Goal: Task Accomplishment & Management: Manage account settings

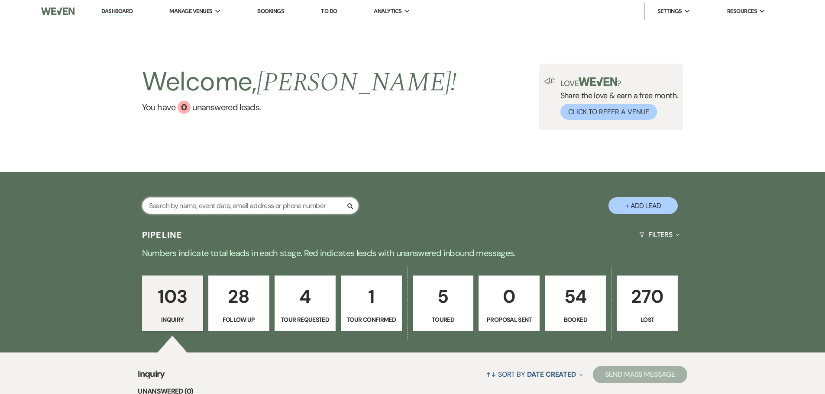
click at [215, 200] on input "text" at bounding box center [250, 205] width 216 height 17
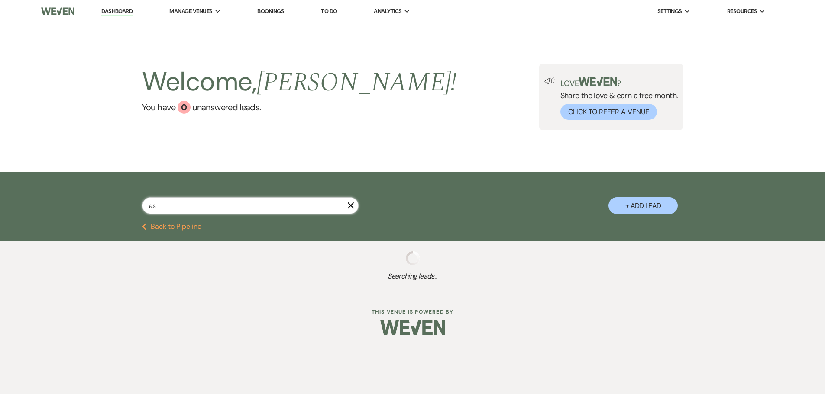
type input "ash"
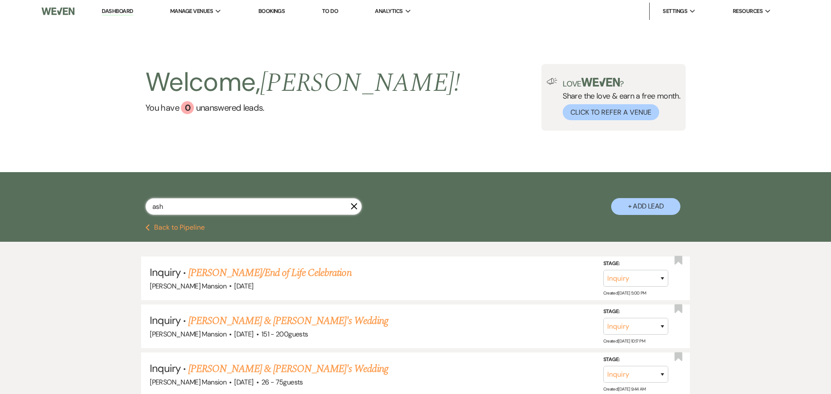
select select "9"
select select "8"
select select "5"
select select "8"
select select "5"
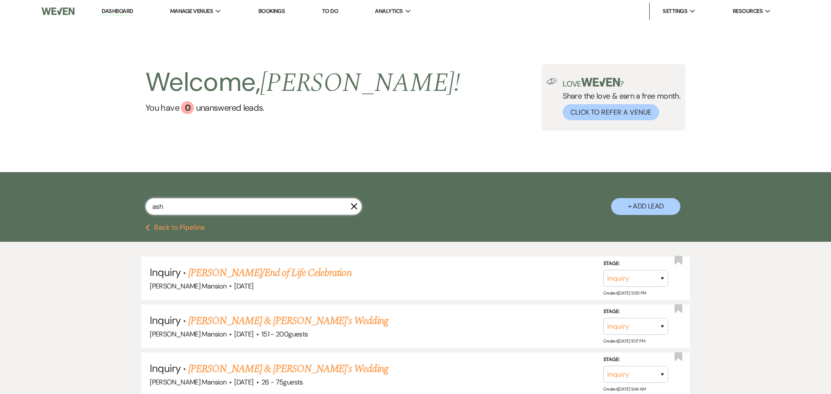
select select "8"
select select "5"
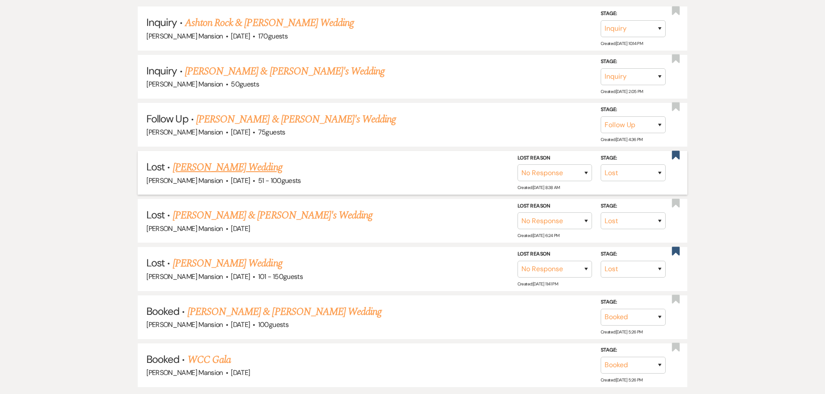
scroll to position [260, 0]
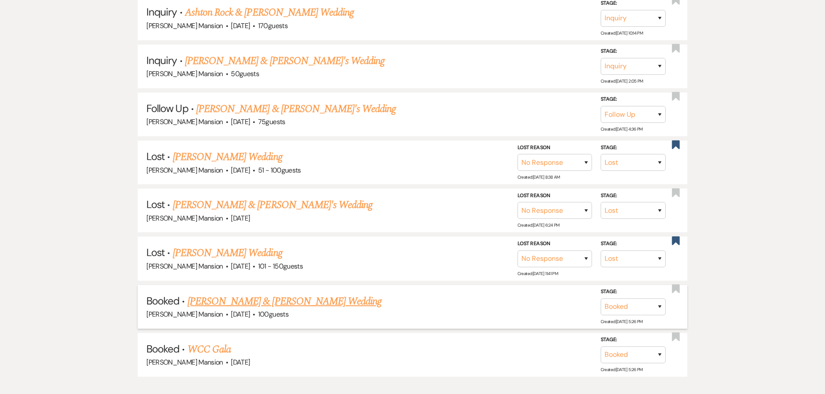
type input "ash"
click at [218, 301] on link "[PERSON_NAME] & [PERSON_NAME] Wedding" at bounding box center [284, 302] width 194 height 16
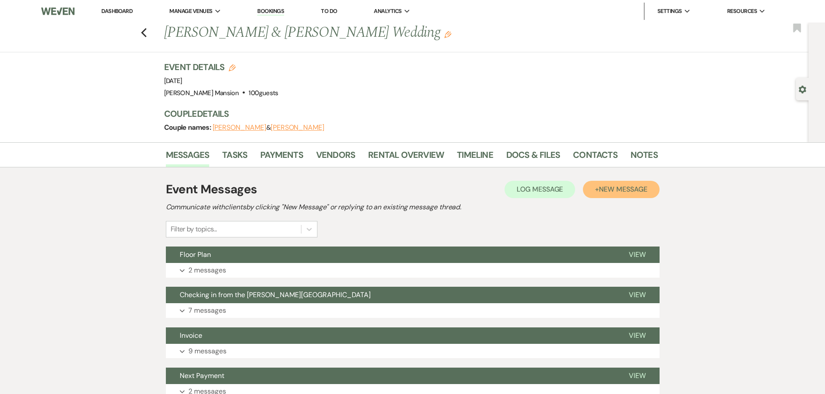
click at [612, 186] on span "New Message" at bounding box center [623, 189] width 48 height 9
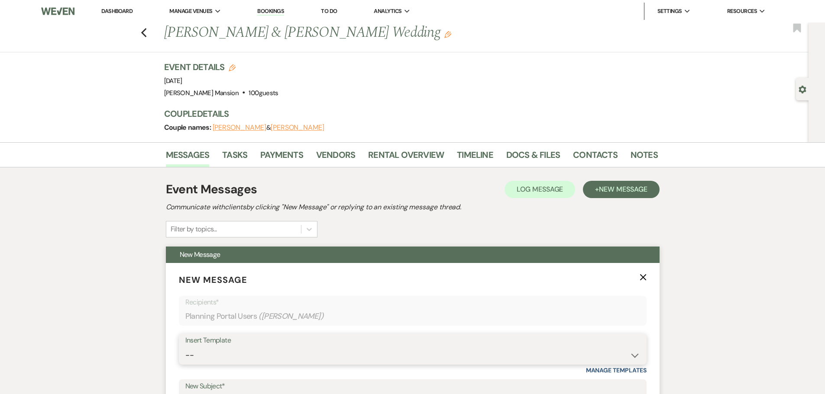
click at [227, 352] on select "-- Initial Inquiry Response Tour Request Response Follow Up Contract (Pre-Booke…" at bounding box center [412, 355] width 454 height 17
select select "5502"
click at [185, 347] on select "-- Initial Inquiry Response Tour Request Response Follow Up Contract (Pre-Booke…" at bounding box center [412, 355] width 454 height 17
type input "Thank you from the Team at the [PERSON_NAME][GEOGRAPHIC_DATA]"
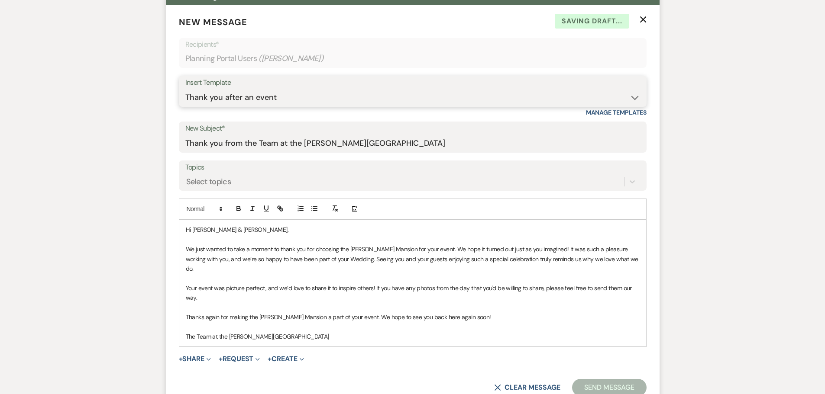
scroll to position [260, 0]
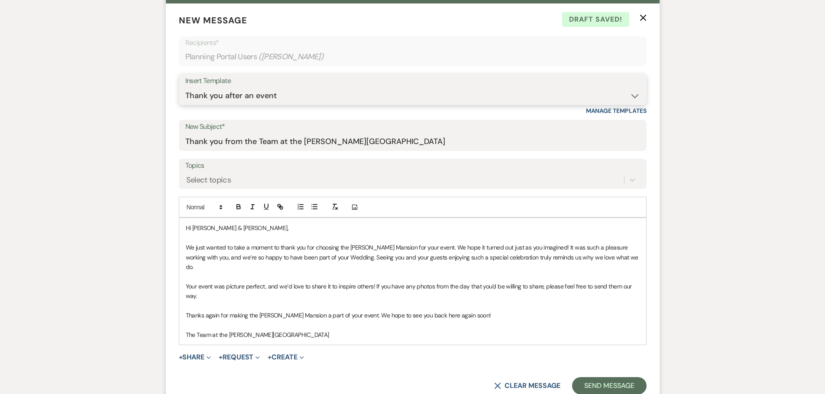
click at [282, 93] on select "-- Initial Inquiry Response Tour Request Response Follow Up Contract (Pre-Booke…" at bounding box center [412, 95] width 454 height 17
click at [441, 245] on p "We just wanted to take a moment to thank you for choosing the [PERSON_NAME] Man…" at bounding box center [413, 257] width 454 height 29
click at [443, 245] on p "We just wanted to take a moment to thank you for choosing the [PERSON_NAME] Man…" at bounding box center [413, 257] width 454 height 29
click at [188, 330] on p "The Team at the [PERSON_NAME][GEOGRAPHIC_DATA]" at bounding box center [413, 335] width 454 height 10
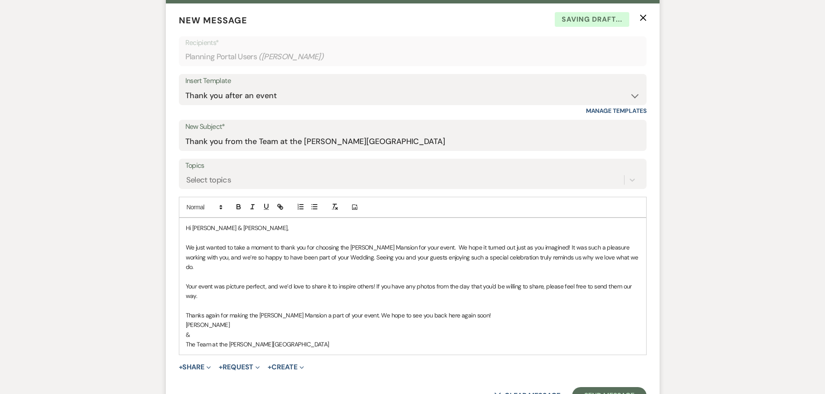
click at [497, 311] on p "Thanks again for making the [PERSON_NAME] Mansion a part of your event. We hope…" at bounding box center [413, 316] width 454 height 10
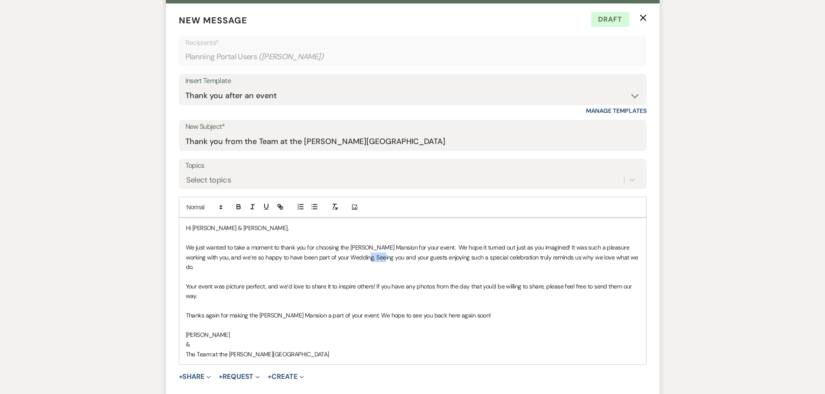
drag, startPoint x: 353, startPoint y: 257, endPoint x: 368, endPoint y: 255, distance: 15.2
click at [368, 255] on p "We just wanted to take a moment to thank you for choosing the [PERSON_NAME] Man…" at bounding box center [413, 257] width 454 height 29
click at [380, 272] on p at bounding box center [413, 277] width 454 height 10
click at [372, 258] on p "We just wanted to take a moment to thank you for choosing the [PERSON_NAME] Man…" at bounding box center [413, 257] width 454 height 29
click at [393, 256] on p "We just wanted to take a moment to thank you for choosing the [PERSON_NAME] Man…" at bounding box center [413, 257] width 454 height 29
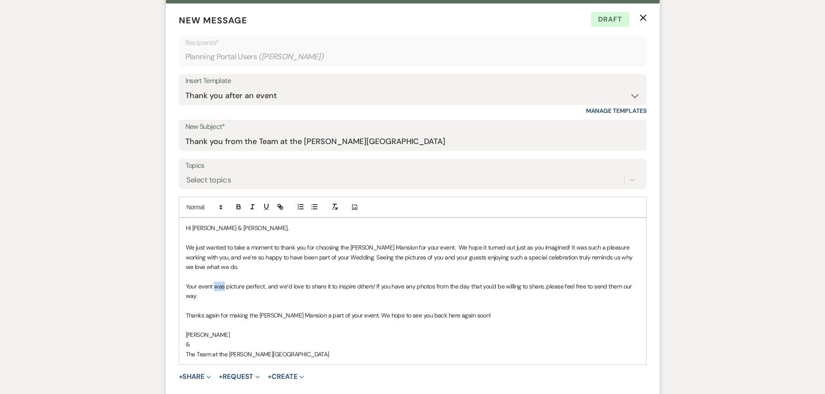
drag, startPoint x: 224, startPoint y: 287, endPoint x: 215, endPoint y: 287, distance: 9.1
click at [215, 287] on p "Your event was picture perfect, and we’d love to share it to inspire others! If…" at bounding box center [413, 291] width 454 height 19
click at [366, 314] on p "Thanks again for making the [PERSON_NAME] Mansion a part of your event. We hope…" at bounding box center [413, 316] width 454 height 10
click at [433, 313] on p "Thanks again for making the [PERSON_NAME] Mansion a part of your event. Please …" at bounding box center [413, 316] width 454 height 10
click at [185, 247] on div "Hi [PERSON_NAME] & [PERSON_NAME], We just wanted to take a moment to thank you …" at bounding box center [412, 291] width 467 height 146
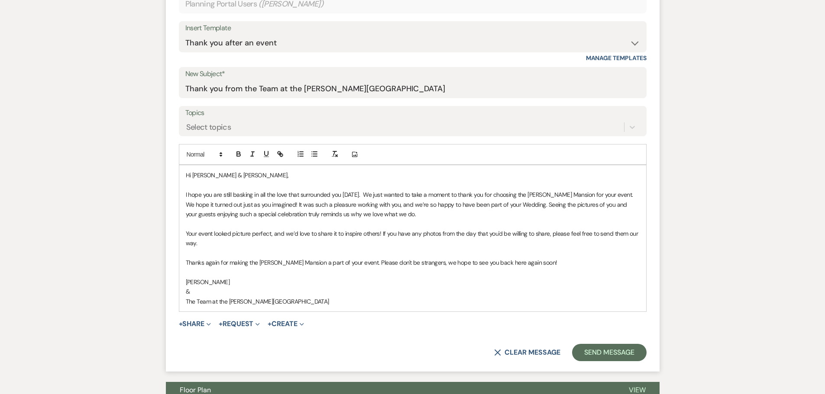
scroll to position [346, 0]
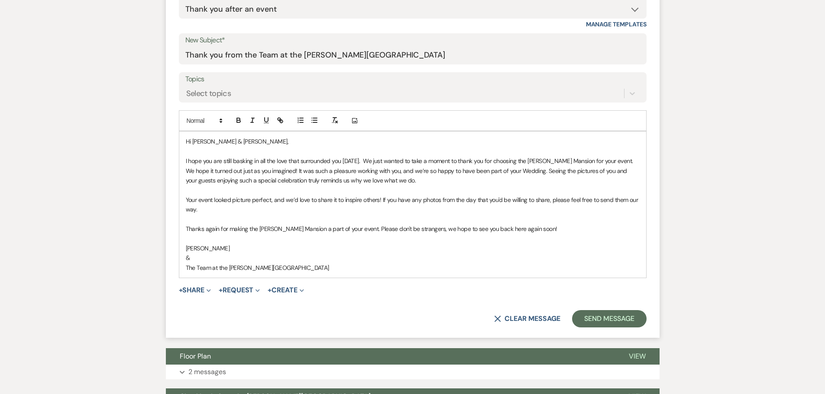
click at [214, 160] on p "I hope you are still basking in all the love that surrounded you [DATE]. We jus…" at bounding box center [413, 170] width 454 height 29
click at [563, 170] on p "I hope you two are still basking in all the love that surrounded you [DATE]. We…" at bounding box center [413, 170] width 454 height 29
click at [594, 313] on button "Send Message" at bounding box center [609, 318] width 74 height 17
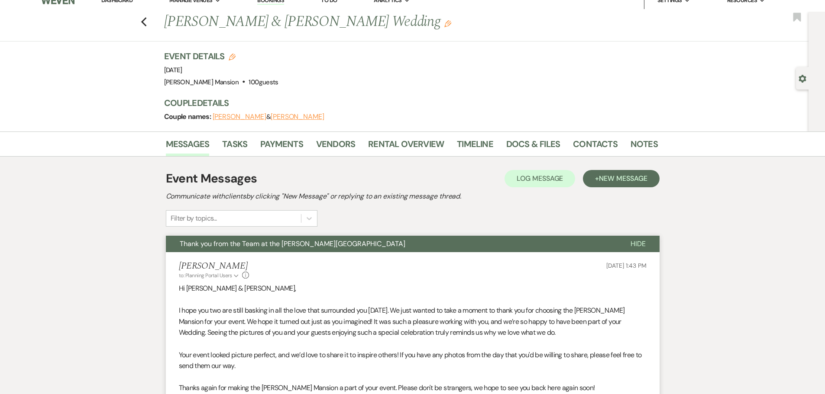
scroll to position [0, 0]
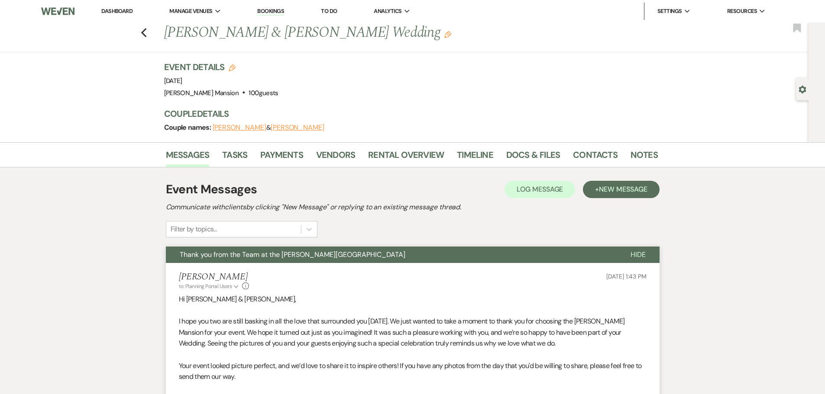
click at [117, 12] on link "Dashboard" at bounding box center [116, 10] width 31 height 7
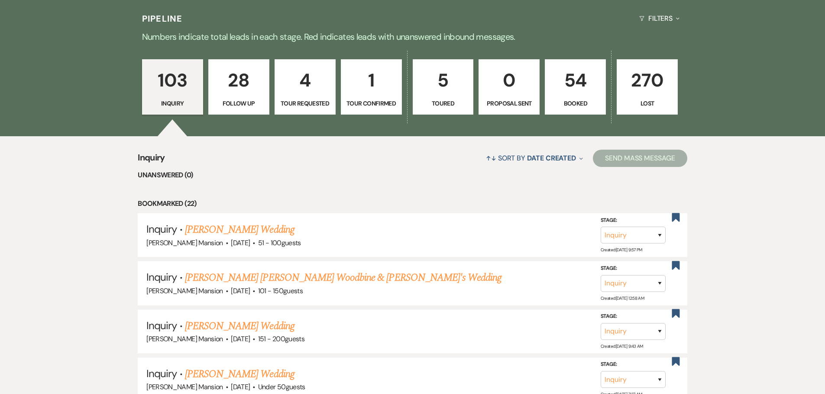
click at [309, 86] on p "4" at bounding box center [305, 80] width 50 height 29
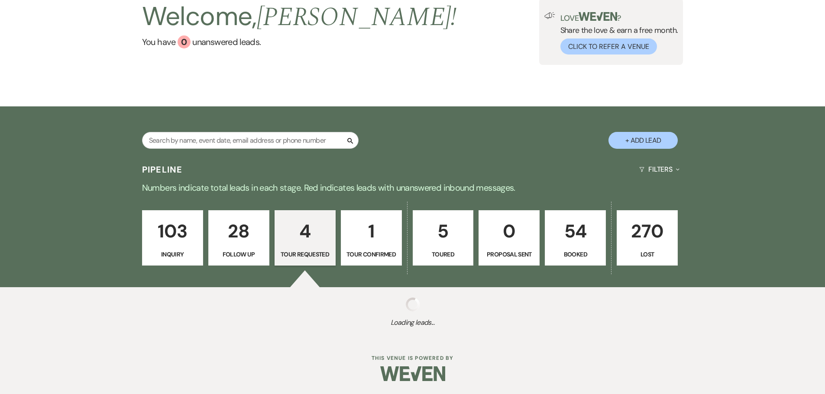
scroll to position [216, 0]
select select "2"
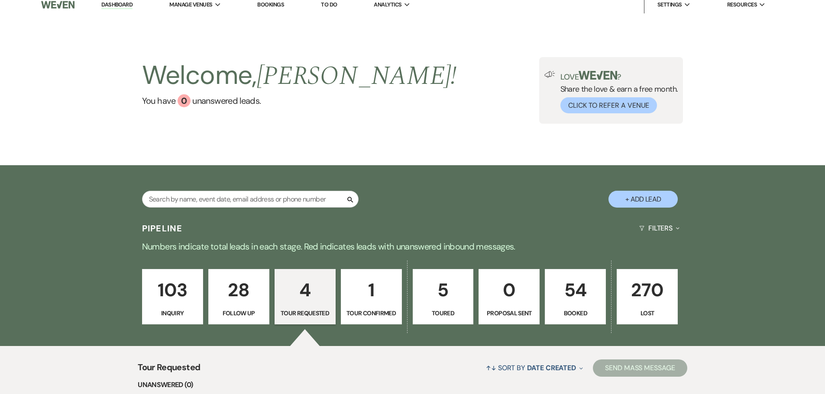
scroll to position [0, 0]
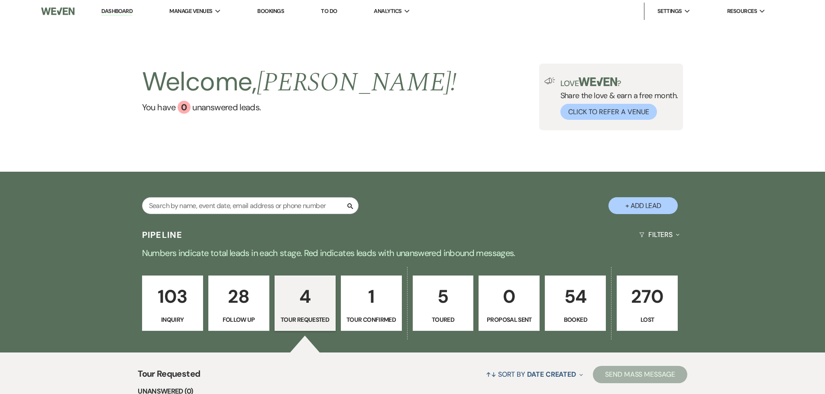
click at [237, 312] on link "28 Follow Up" at bounding box center [238, 303] width 61 height 55
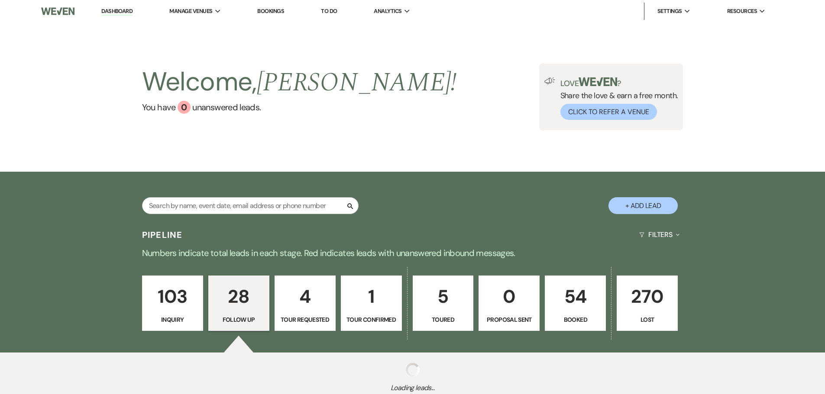
select select "9"
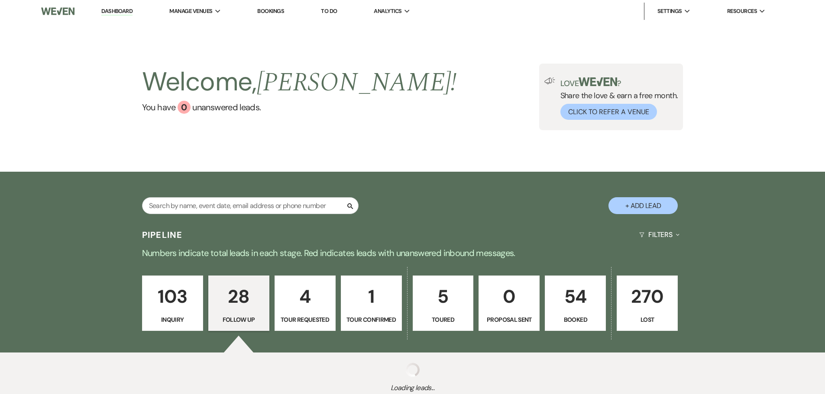
select select "9"
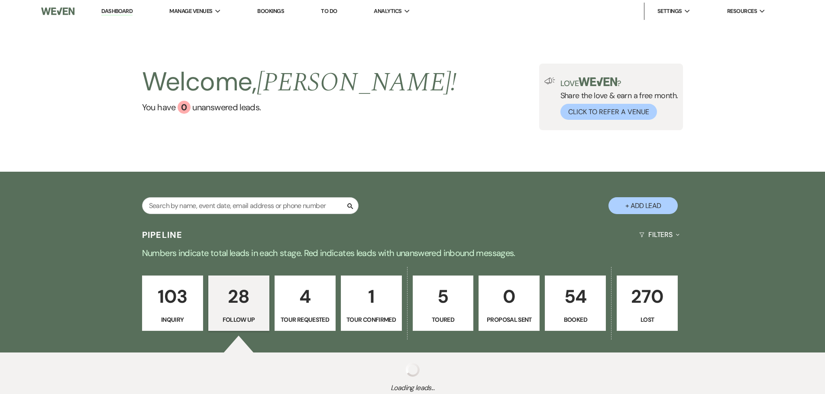
select select "9"
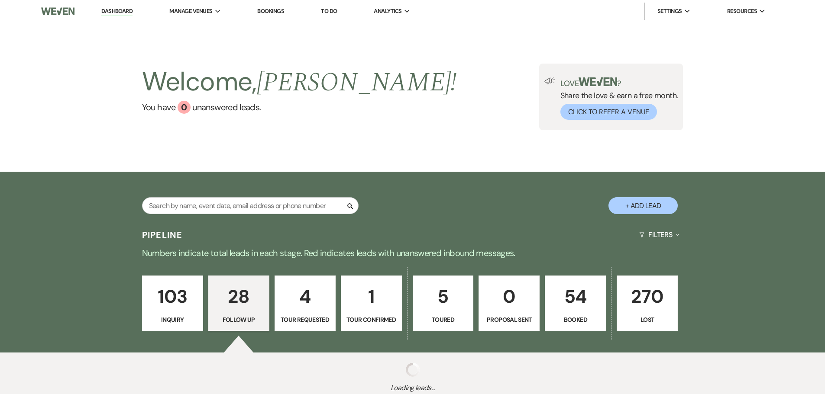
select select "9"
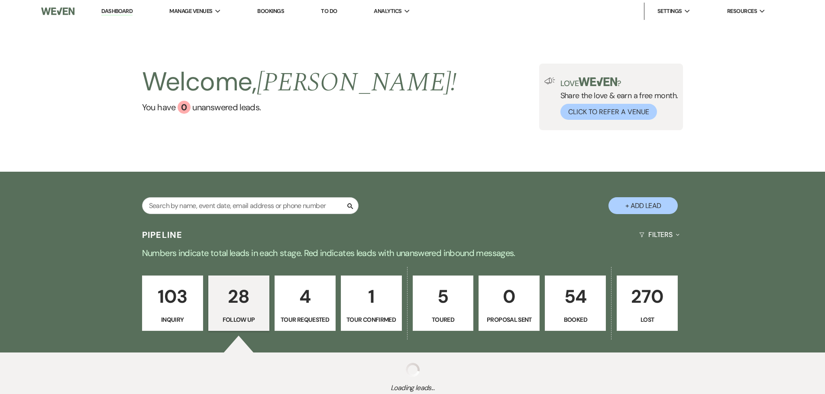
select select "9"
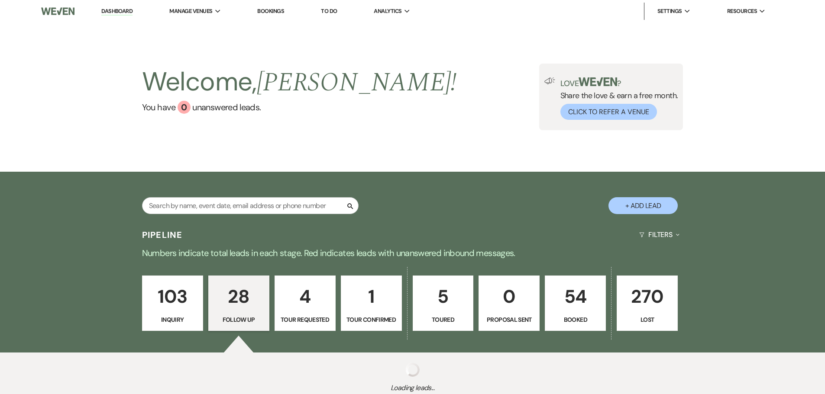
select select "9"
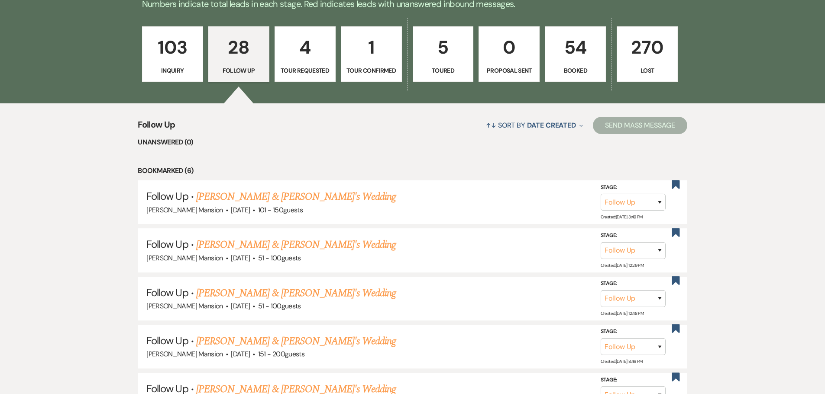
scroll to position [260, 0]
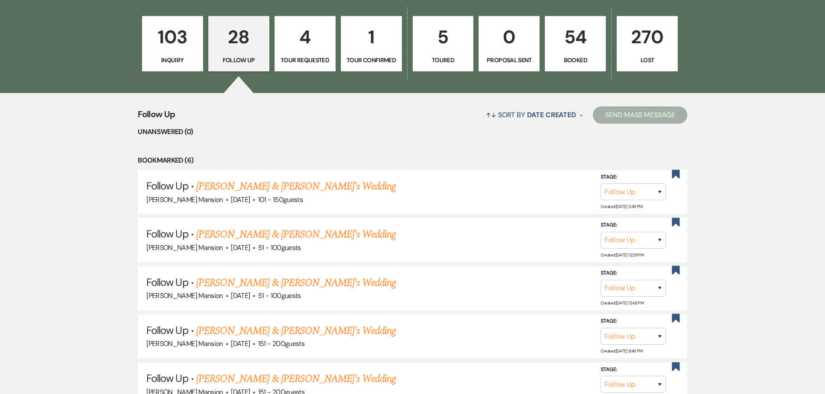
click at [451, 62] on p "Toured" at bounding box center [443, 60] width 50 height 10
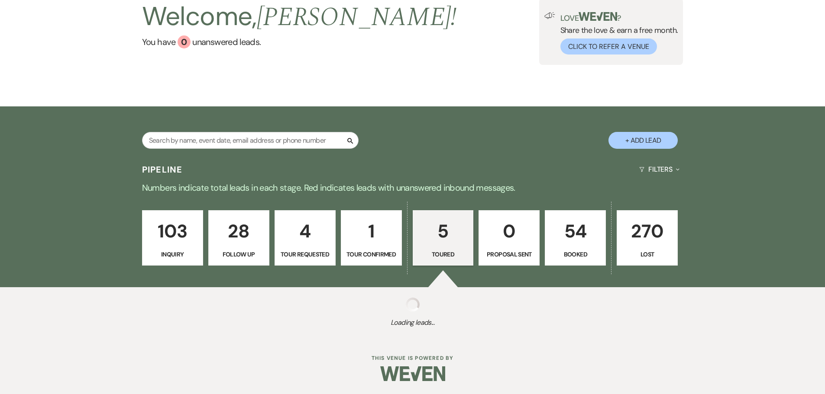
select select "5"
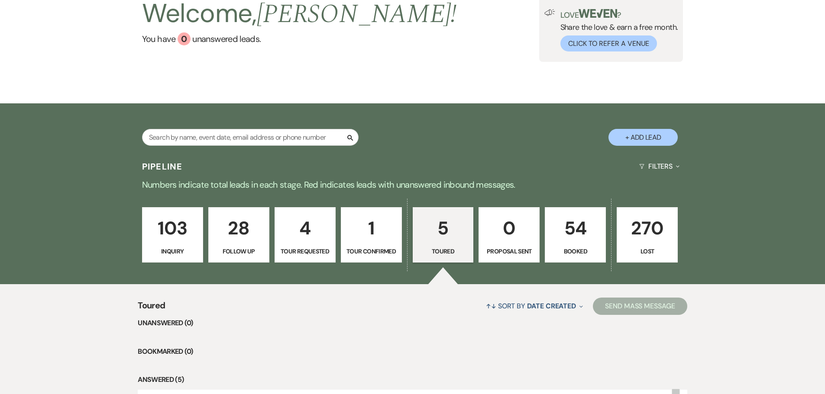
scroll to position [68, 0]
click at [177, 245] on link "103 Inquiry" at bounding box center [172, 235] width 61 height 55
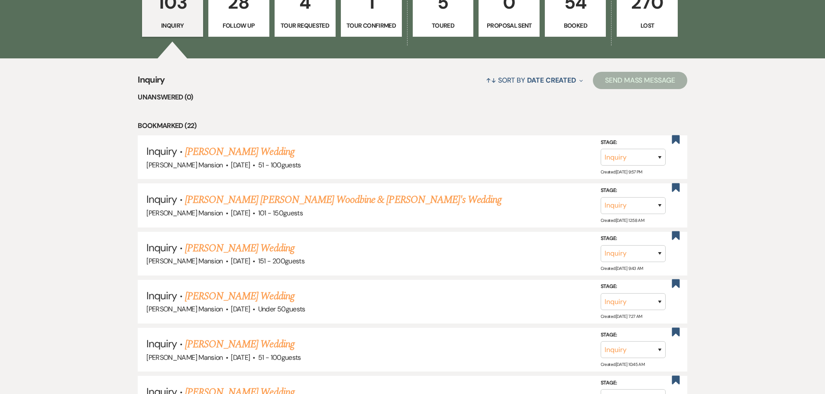
scroll to position [303, 0]
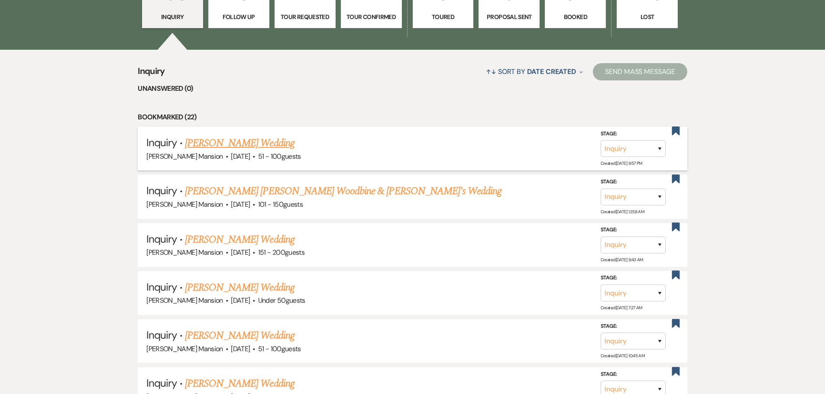
click at [194, 145] on link "[PERSON_NAME] Wedding" at bounding box center [240, 143] width 110 height 16
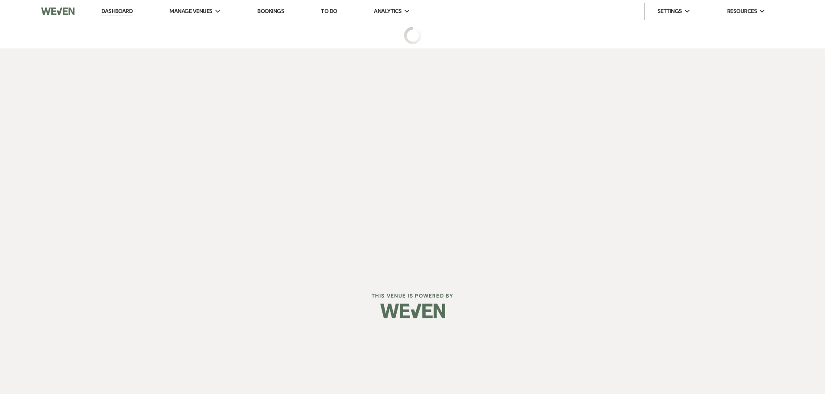
select select "2"
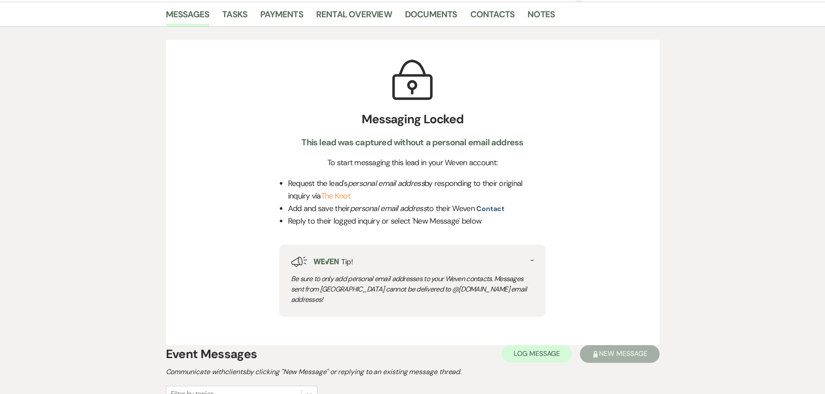
scroll to position [322, 0]
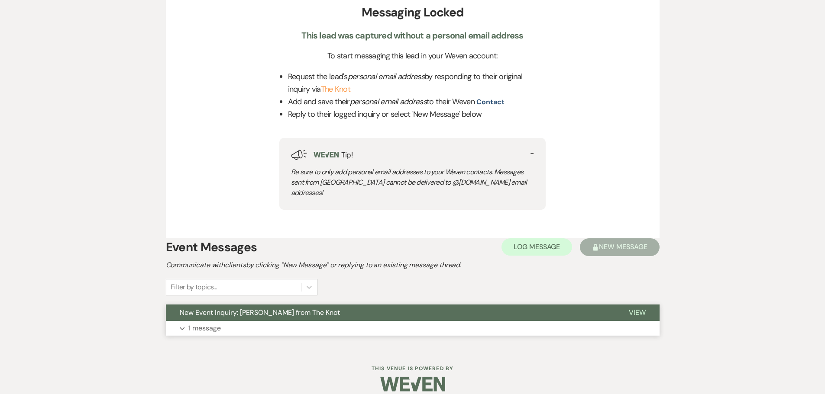
click at [203, 323] on p "1 message" at bounding box center [204, 328] width 32 height 11
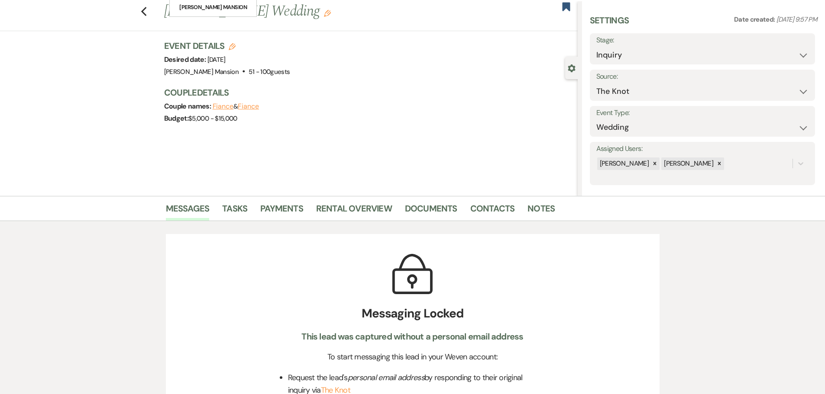
scroll to position [0, 0]
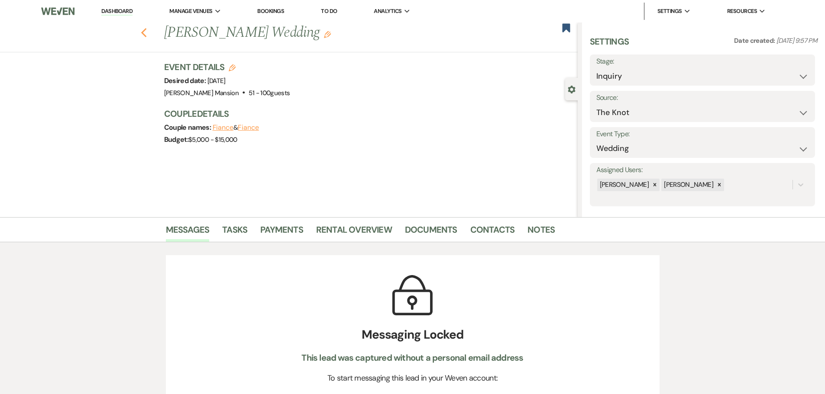
click at [147, 34] on icon "Previous" at bounding box center [144, 33] width 6 height 10
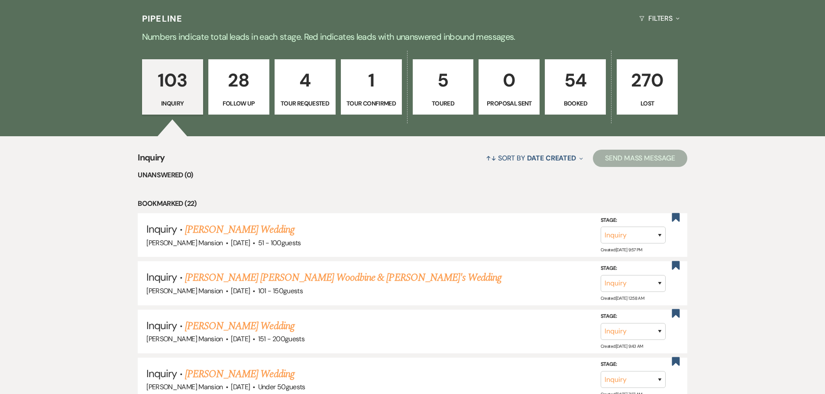
click at [366, 99] on p "Tour Confirmed" at bounding box center [371, 104] width 50 height 10
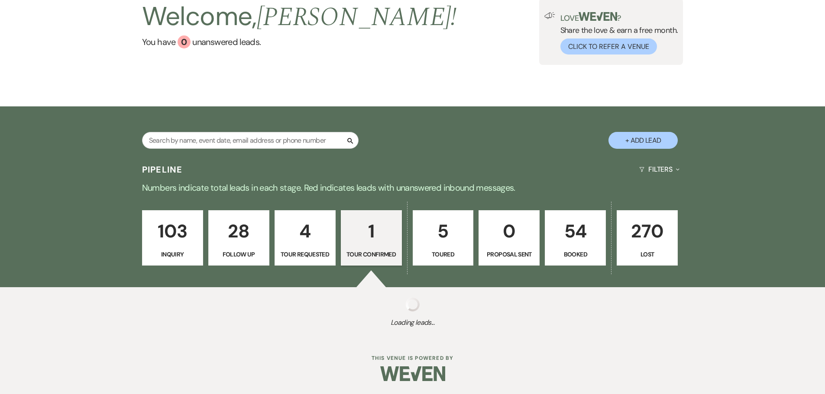
scroll to position [178, 0]
select select "4"
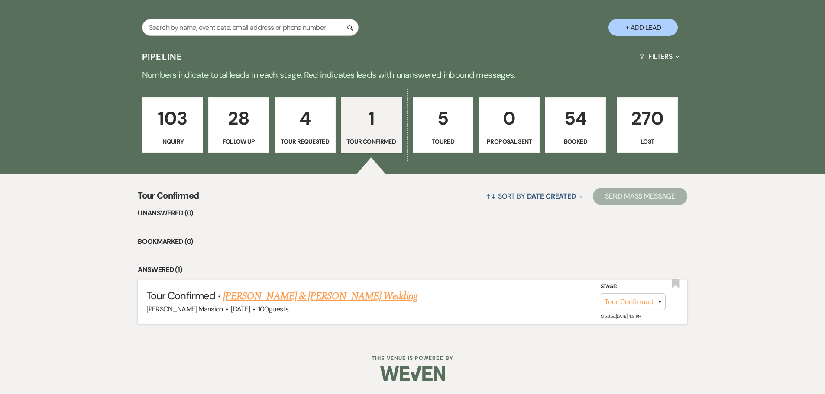
click at [243, 300] on link "[PERSON_NAME] & [PERSON_NAME] Wedding" at bounding box center [320, 297] width 194 height 16
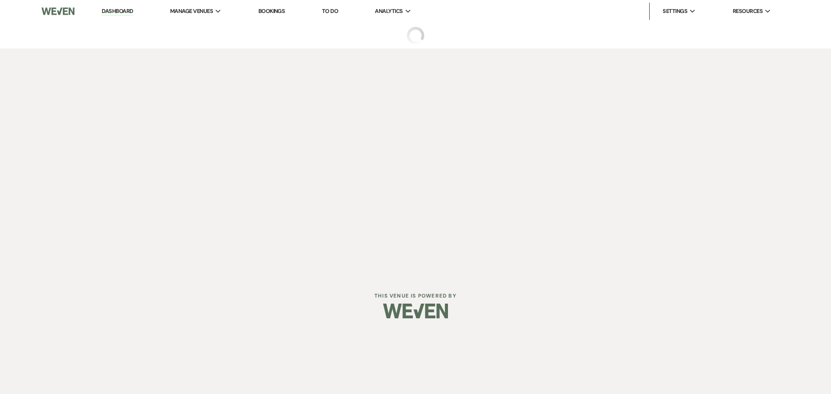
select select "4"
select select "5"
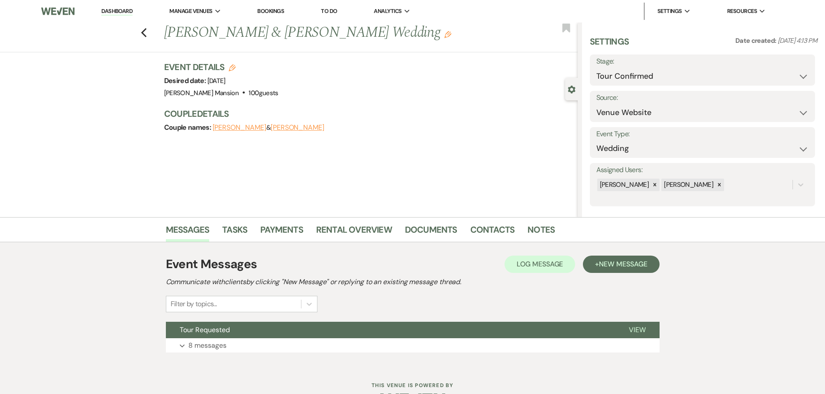
scroll to position [27, 0]
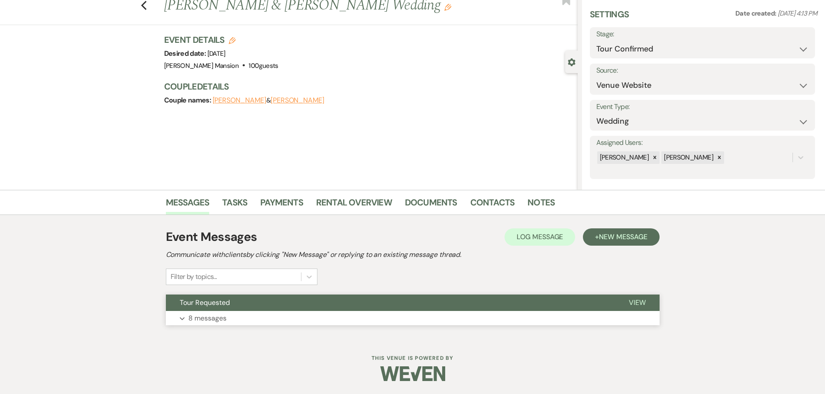
click at [185, 317] on button "Expand 8 messages" at bounding box center [412, 318] width 493 height 15
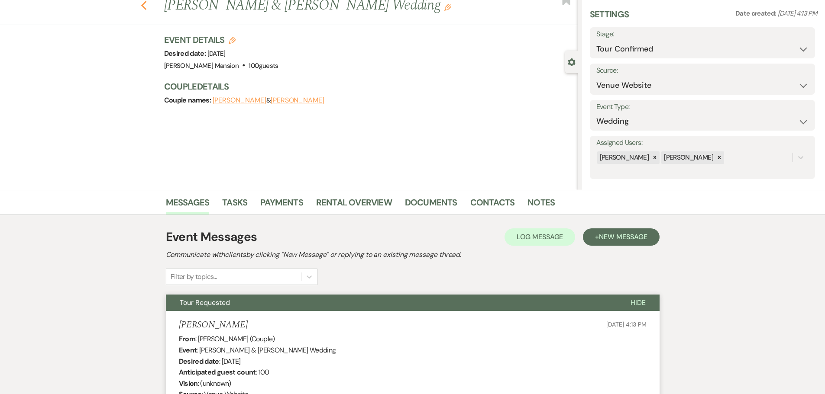
click at [145, 8] on icon "Previous" at bounding box center [144, 5] width 6 height 10
select select "4"
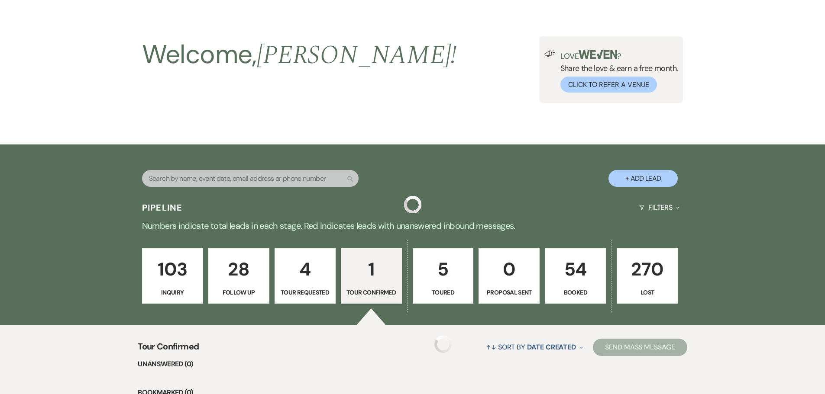
scroll to position [178, 0]
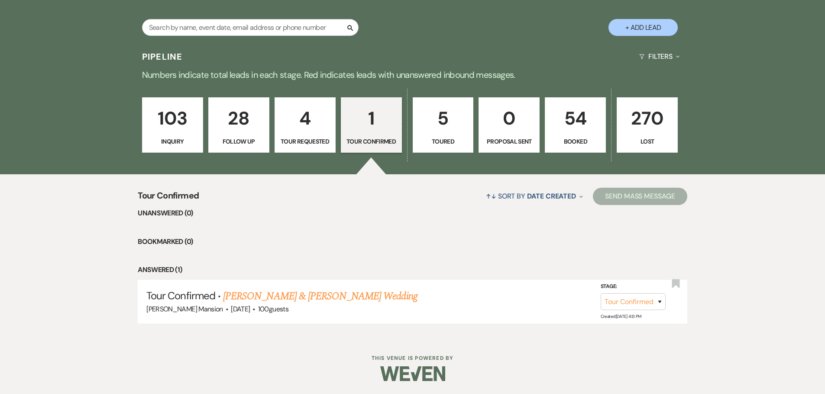
click at [321, 145] on p "Tour Requested" at bounding box center [305, 142] width 50 height 10
select select "2"
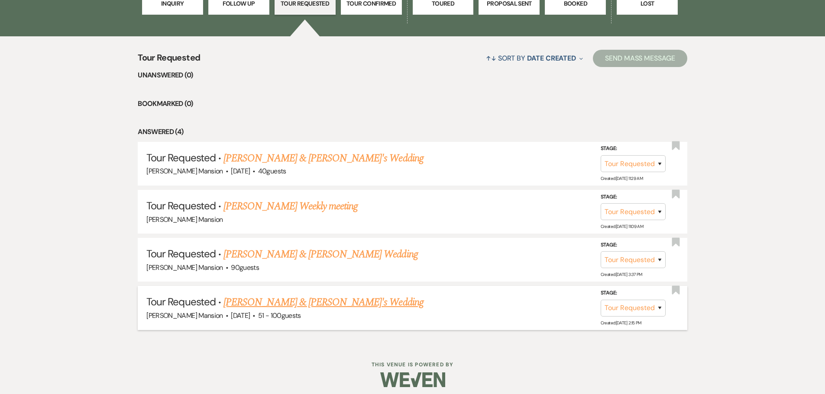
scroll to position [322, 0]
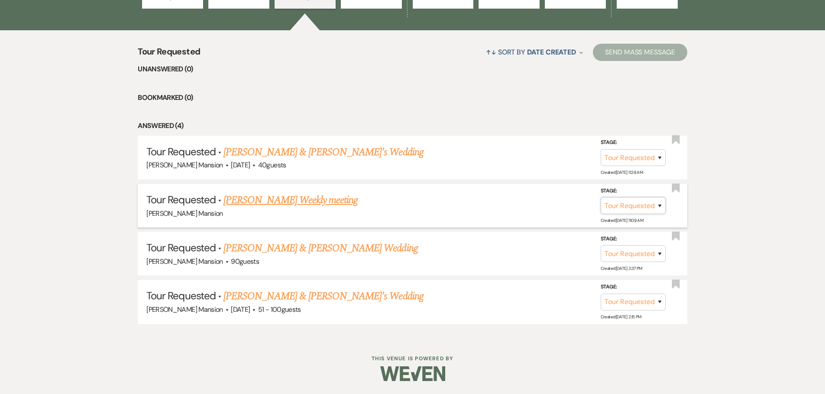
click at [662, 205] on select "Inquiry Follow Up Tour Requested Tour Confirmed Toured Proposal Sent Booked Lost" at bounding box center [632, 205] width 65 height 17
select select "8"
click at [600, 197] on select "Inquiry Follow Up Tour Requested Tour Confirmed Toured Proposal Sent Booked Lost" at bounding box center [632, 205] width 65 height 17
click at [541, 208] on select "Booked Elsewhere Budget Date Unavailable No Response Not a Good Match Capacity …" at bounding box center [511, 205] width 74 height 17
select select "2"
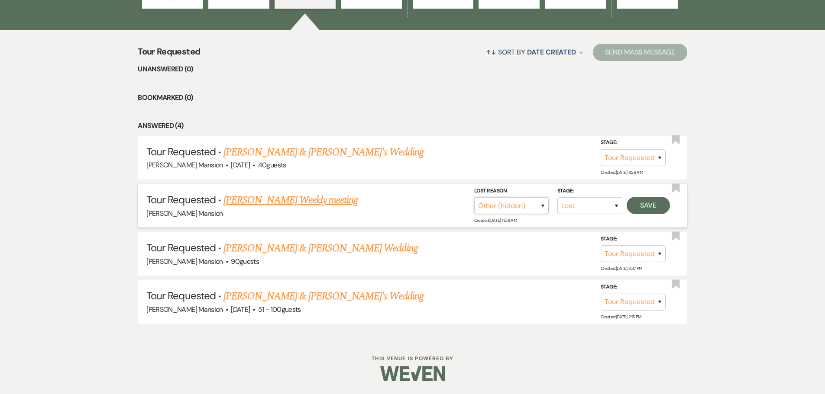
click at [474, 197] on select "Booked Elsewhere Budget Date Unavailable No Response Not a Good Match Capacity …" at bounding box center [511, 205] width 74 height 17
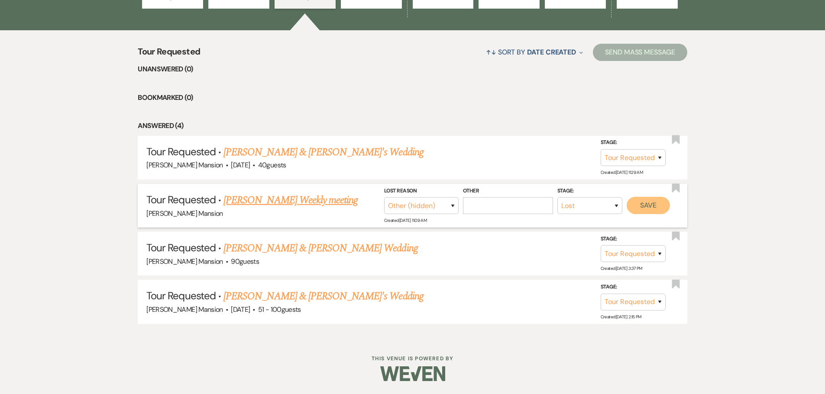
click at [646, 211] on button "Save" at bounding box center [647, 205] width 43 height 17
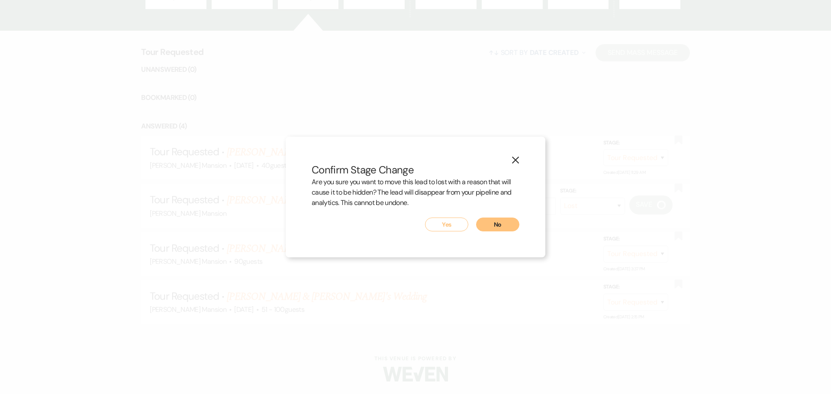
click at [442, 228] on button "Yes" at bounding box center [446, 225] width 43 height 14
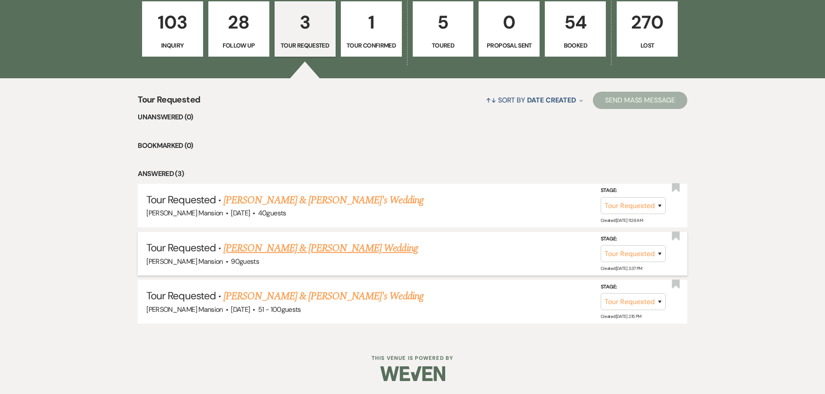
click at [310, 253] on link "[PERSON_NAME] & [PERSON_NAME] Wedding" at bounding box center [320, 249] width 194 height 16
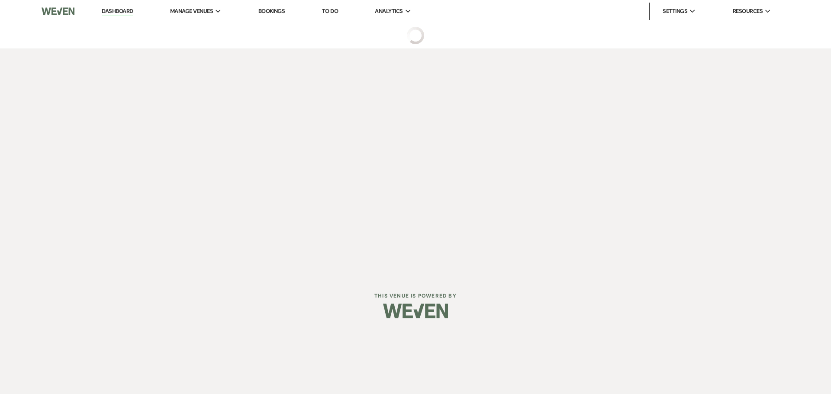
select select "2"
select select "5"
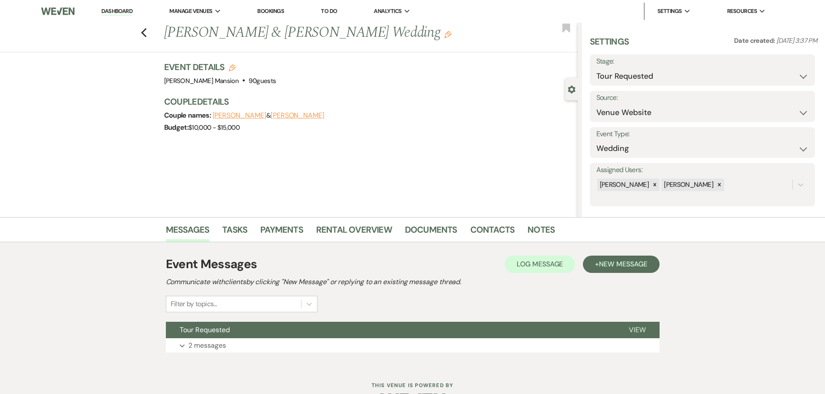
scroll to position [27, 0]
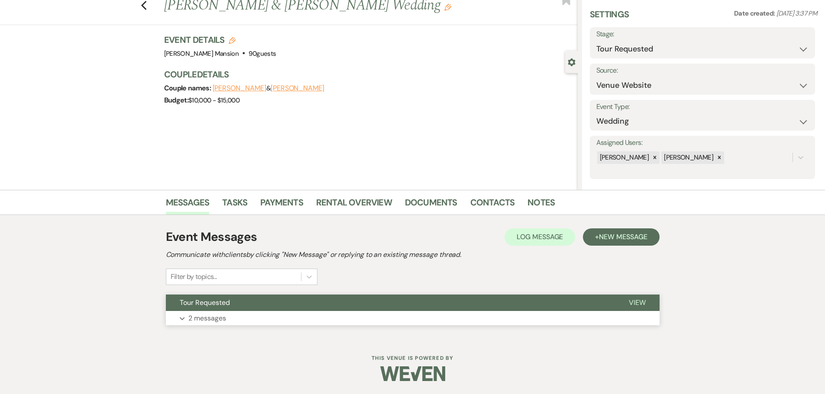
click at [185, 315] on button "Expand 2 messages" at bounding box center [412, 318] width 493 height 15
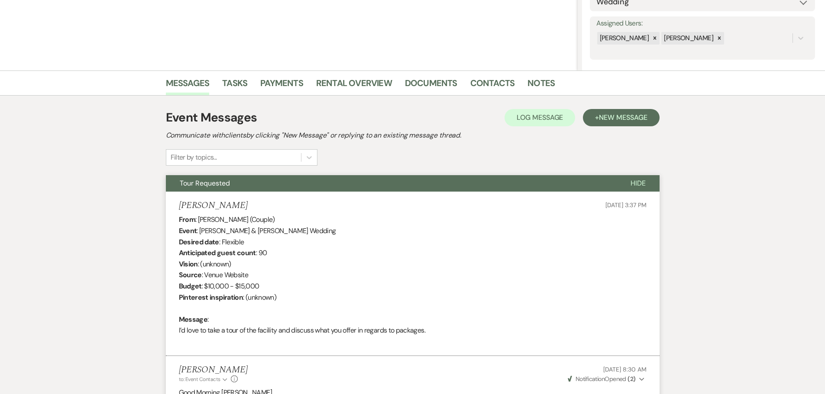
scroll to position [0, 0]
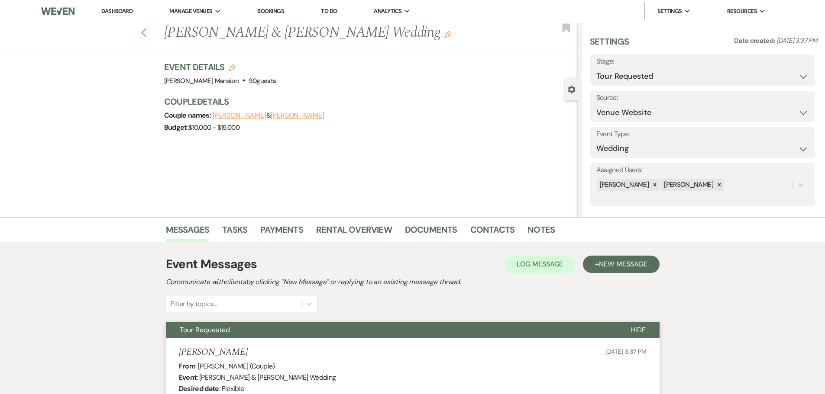
click at [145, 32] on icon "Previous" at bounding box center [144, 33] width 6 height 10
select select "2"
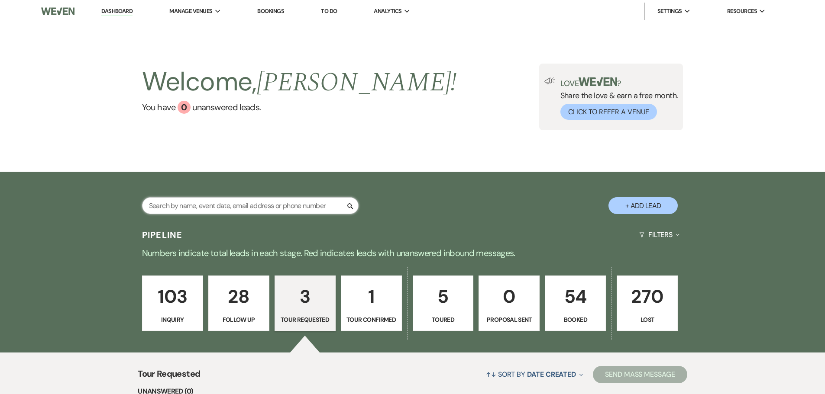
click at [191, 206] on input "text" at bounding box center [250, 205] width 216 height 17
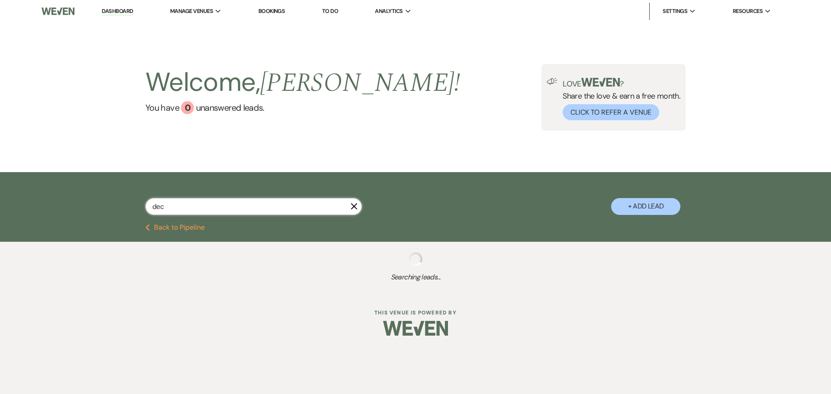
type input "[DATE]"
select select "9"
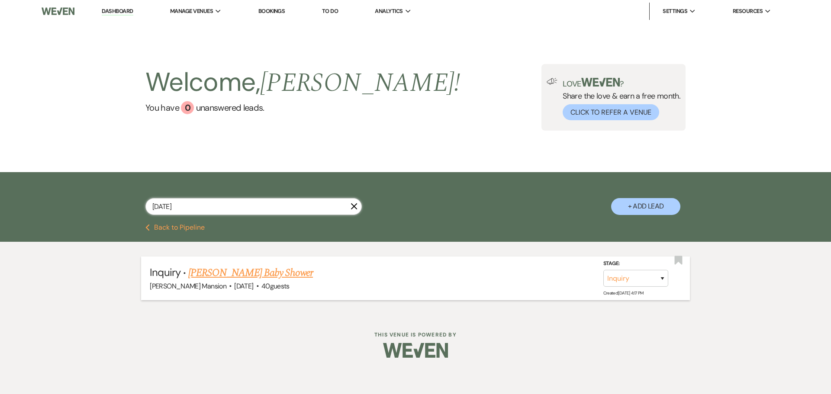
type input "[DATE]"
click at [209, 275] on link "[PERSON_NAME] Baby Shower" at bounding box center [250, 273] width 125 height 16
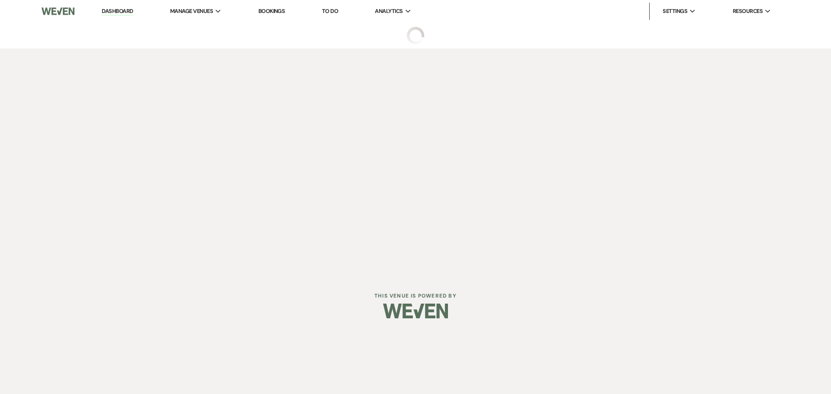
select select "5"
select select "3"
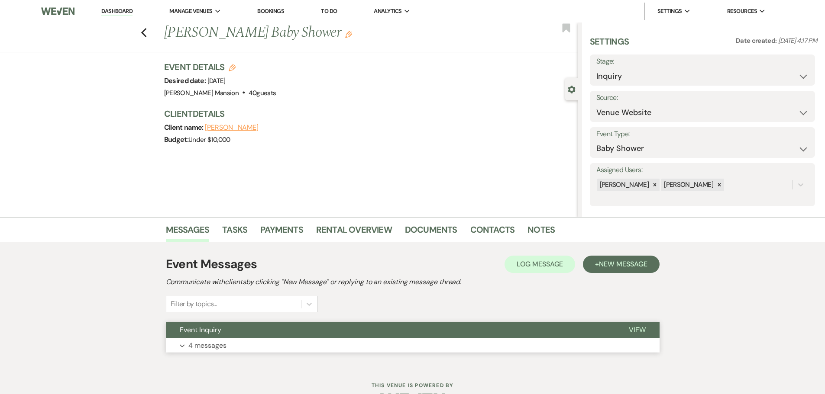
click at [181, 348] on icon "Expand" at bounding box center [182, 346] width 5 height 3
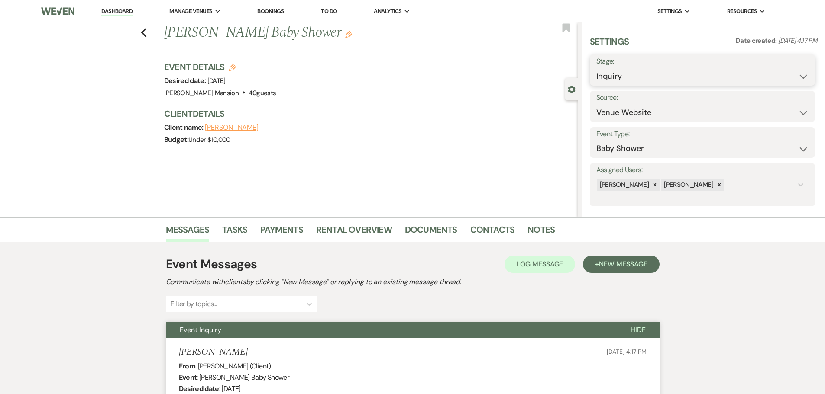
click at [799, 76] on select "Inquiry Follow Up Tour Requested Tour Confirmed Toured Proposal Sent Booked Lost" at bounding box center [702, 76] width 212 height 17
select select "2"
click at [596, 68] on select "Inquiry Follow Up Tour Requested Tour Confirmed Toured Proposal Sent Booked Lost" at bounding box center [702, 76] width 212 height 17
click at [798, 71] on button "Save" at bounding box center [790, 69] width 49 height 17
click at [103, 10] on link "Dashboard" at bounding box center [116, 11] width 31 height 8
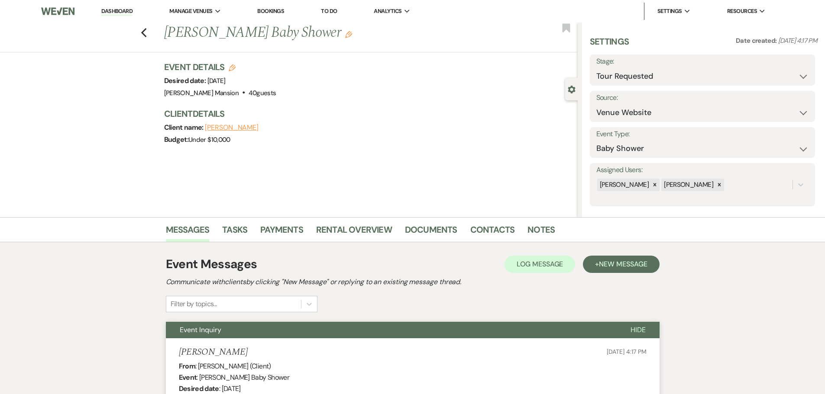
select select "2"
